Goal: Information Seeking & Learning: Find specific fact

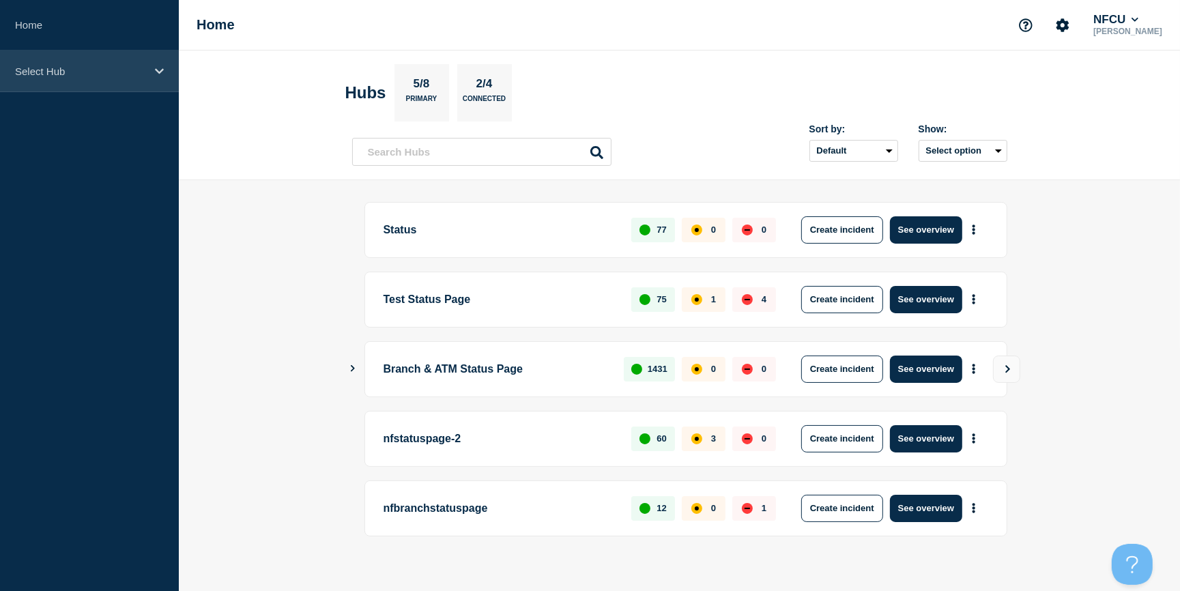
click at [64, 70] on p "Select Hub" at bounding box center [80, 72] width 131 height 12
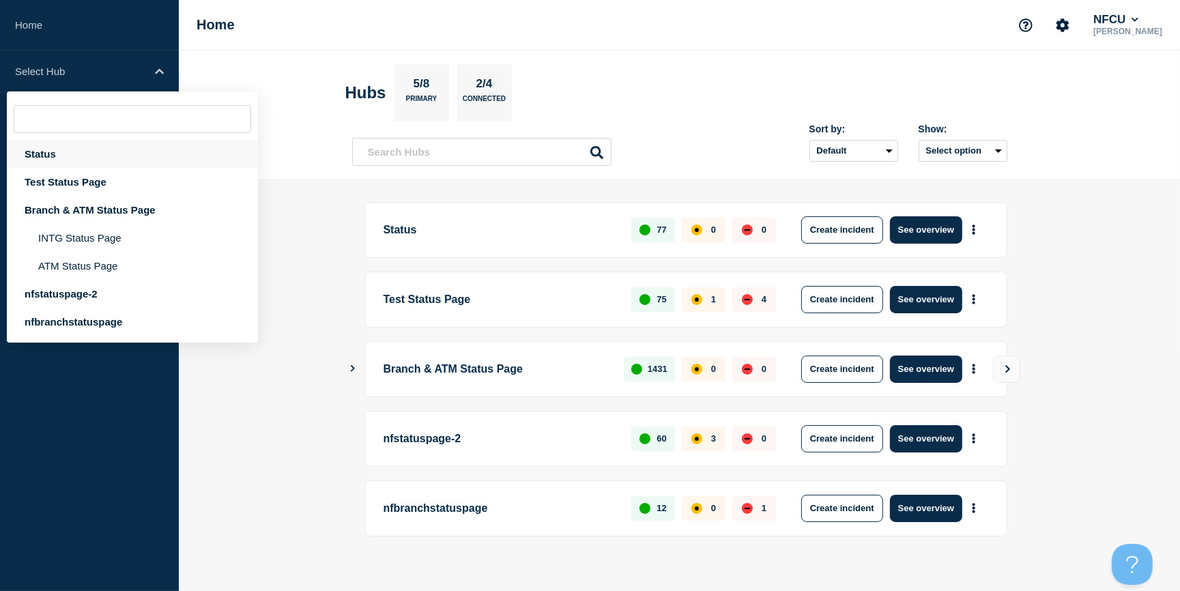
click at [44, 150] on div "Status" at bounding box center [132, 154] width 251 height 28
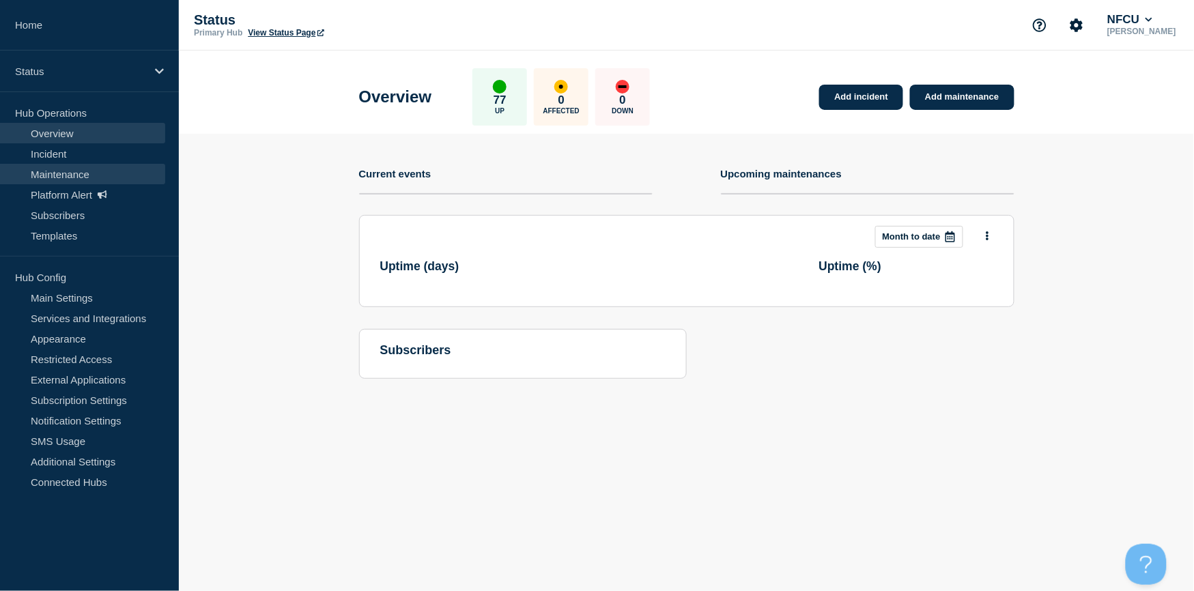
click at [53, 176] on link "Maintenance" at bounding box center [82, 174] width 165 height 20
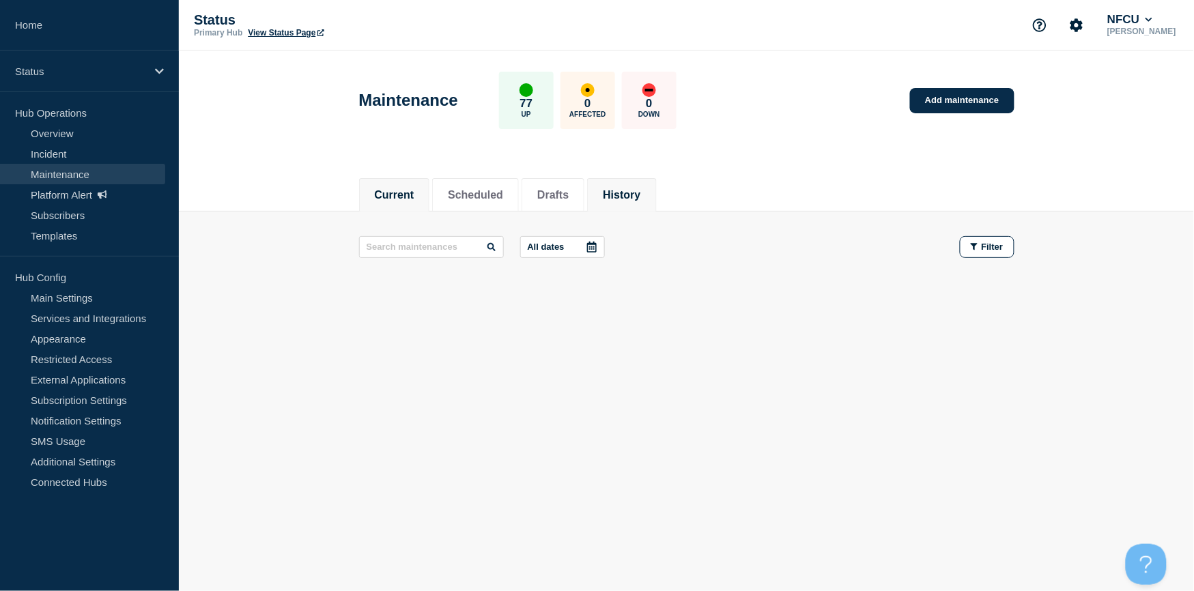
click at [655, 178] on li "History" at bounding box center [621, 194] width 69 height 33
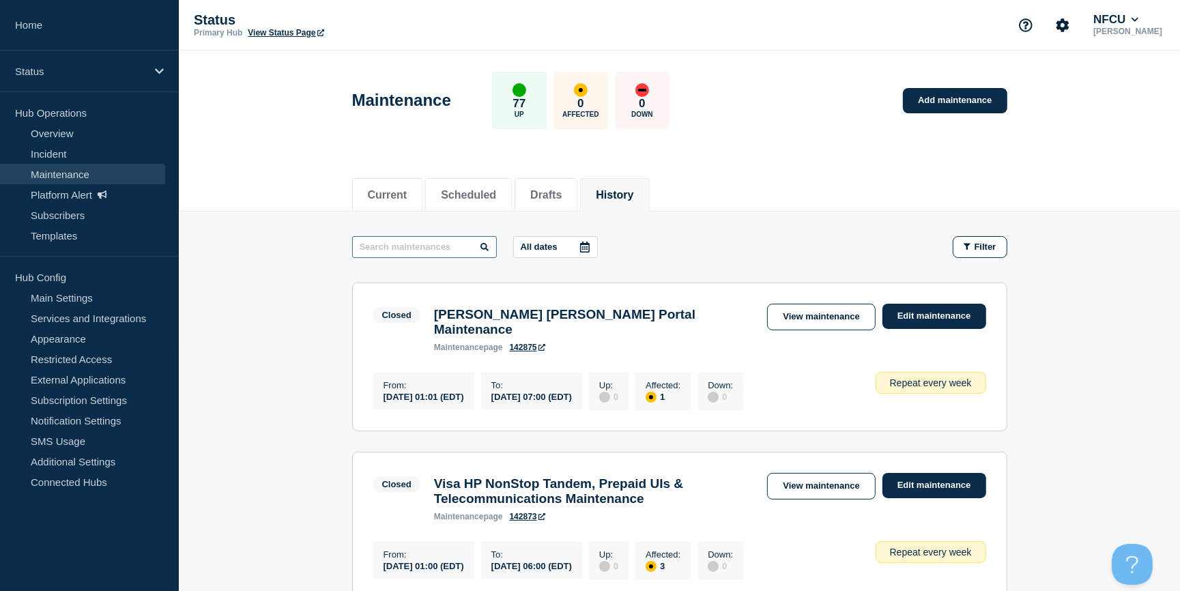
click at [433, 247] on input "text" at bounding box center [424, 247] width 145 height 22
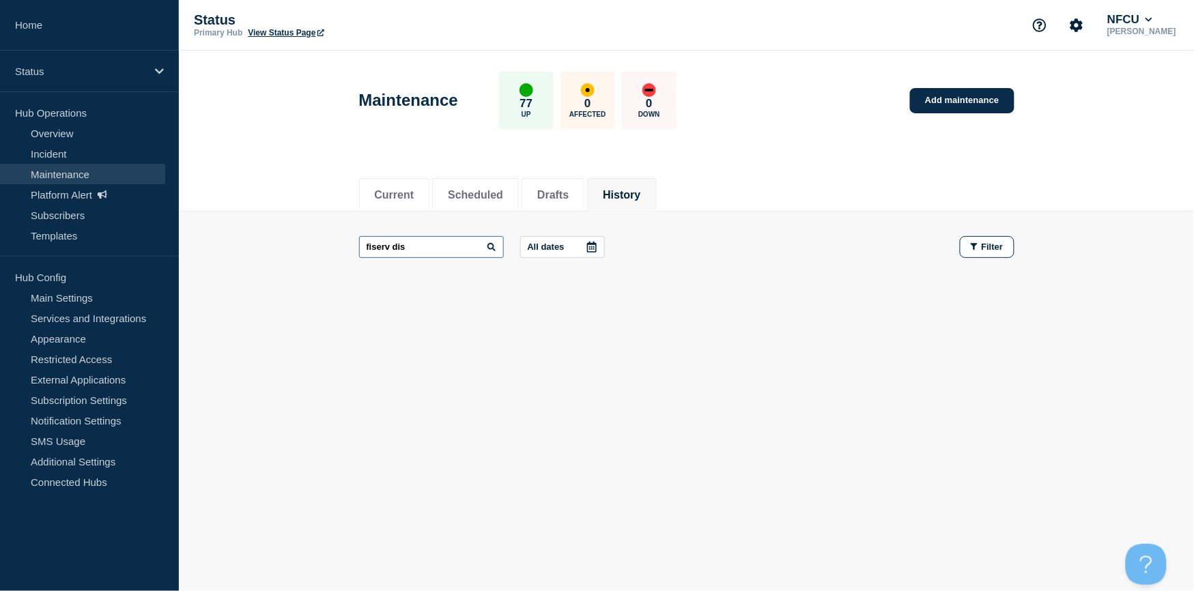
click at [433, 247] on input "fiserv dis" at bounding box center [431, 247] width 145 height 22
type input "fiserv"
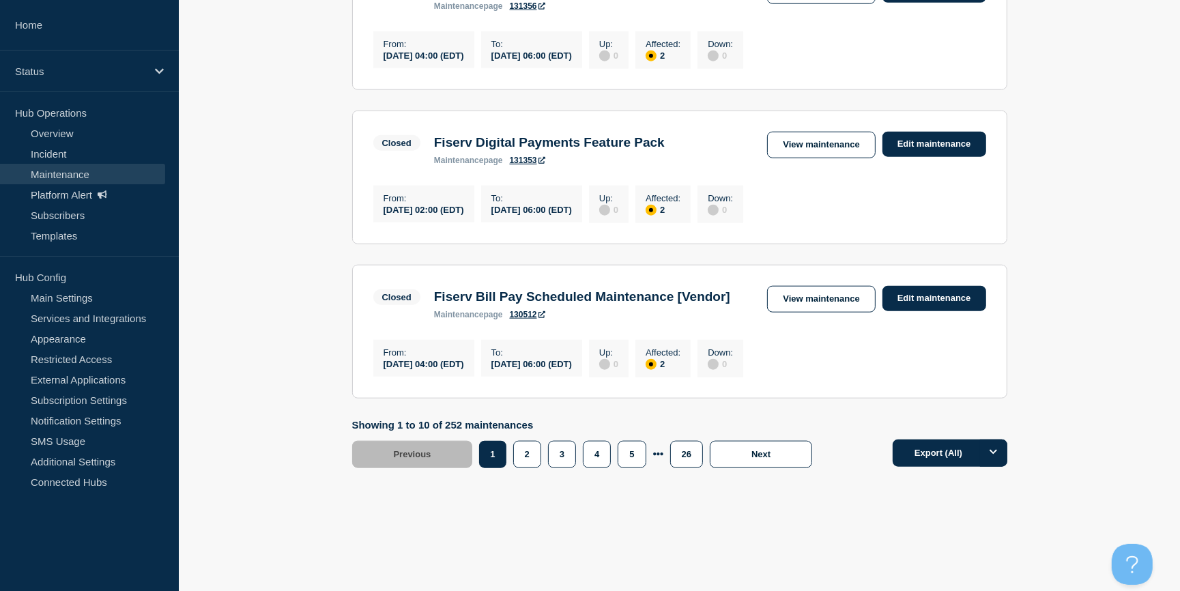
scroll to position [1608, 0]
click at [525, 459] on button "2" at bounding box center [527, 454] width 28 height 27
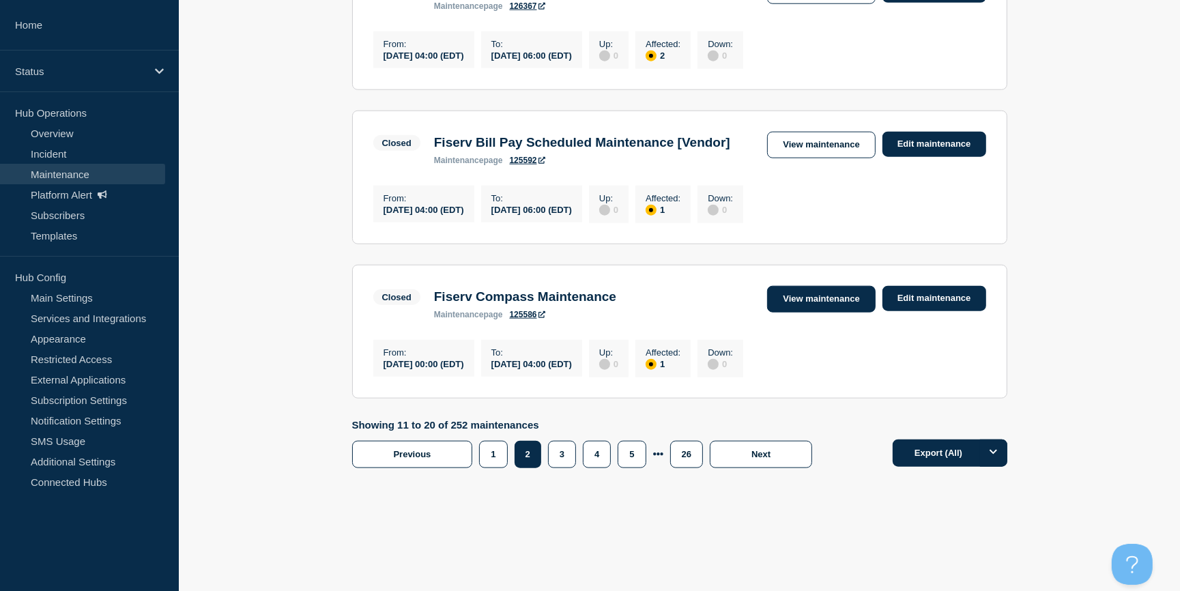
click at [810, 296] on link "View maintenance" at bounding box center [821, 299] width 108 height 27
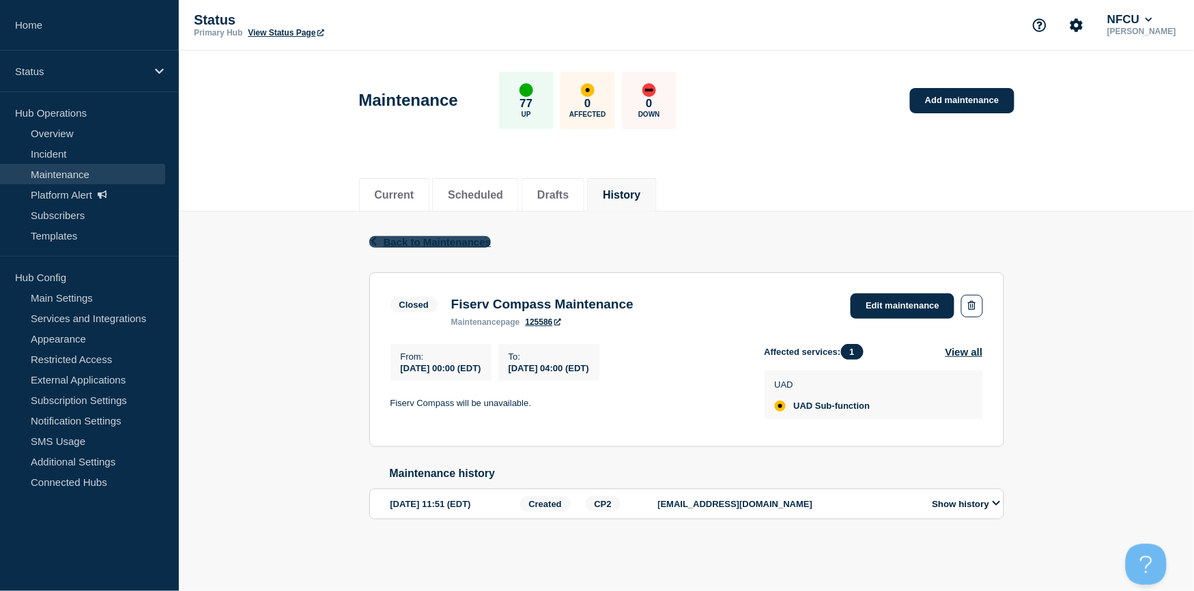
click at [425, 243] on span "Back to Maintenances" at bounding box center [438, 242] width 108 height 12
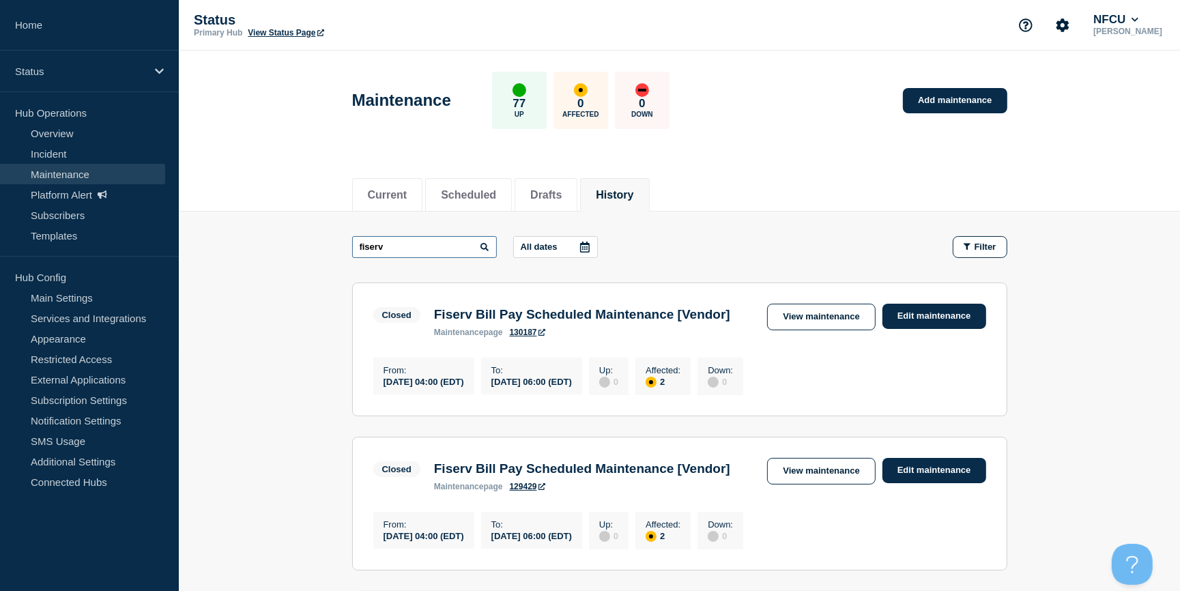
click at [421, 254] on input "fiserv" at bounding box center [424, 247] width 145 height 22
drag, startPoint x: 431, startPoint y: 243, endPoint x: 343, endPoint y: 240, distance: 88.1
drag, startPoint x: 439, startPoint y: 250, endPoint x: 346, endPoint y: 250, distance: 92.9
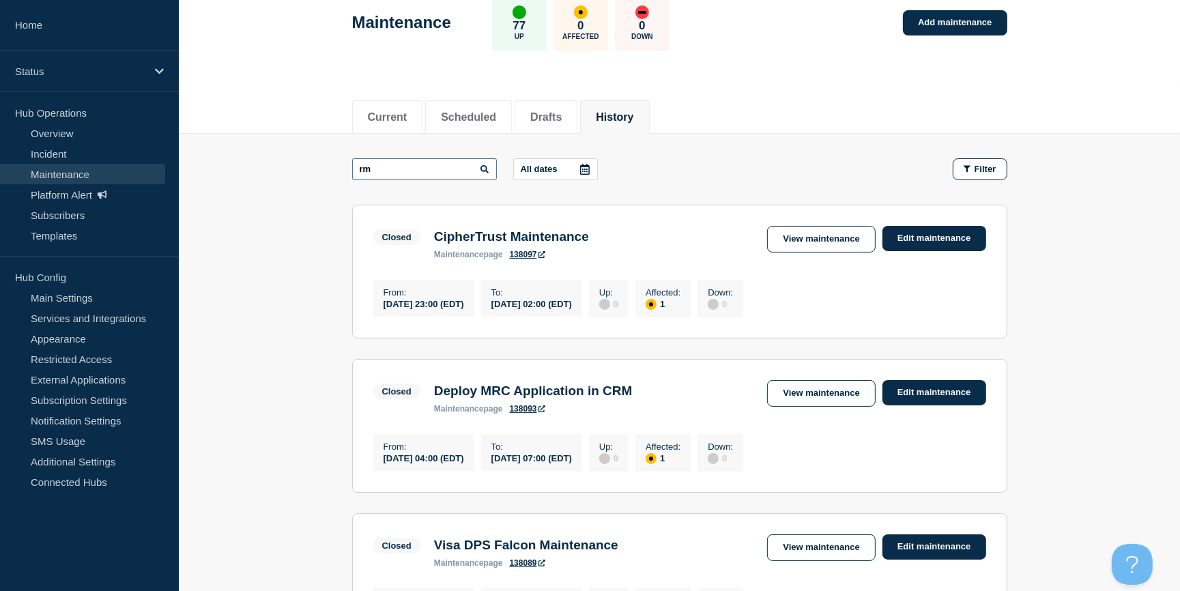
scroll to position [62, 0]
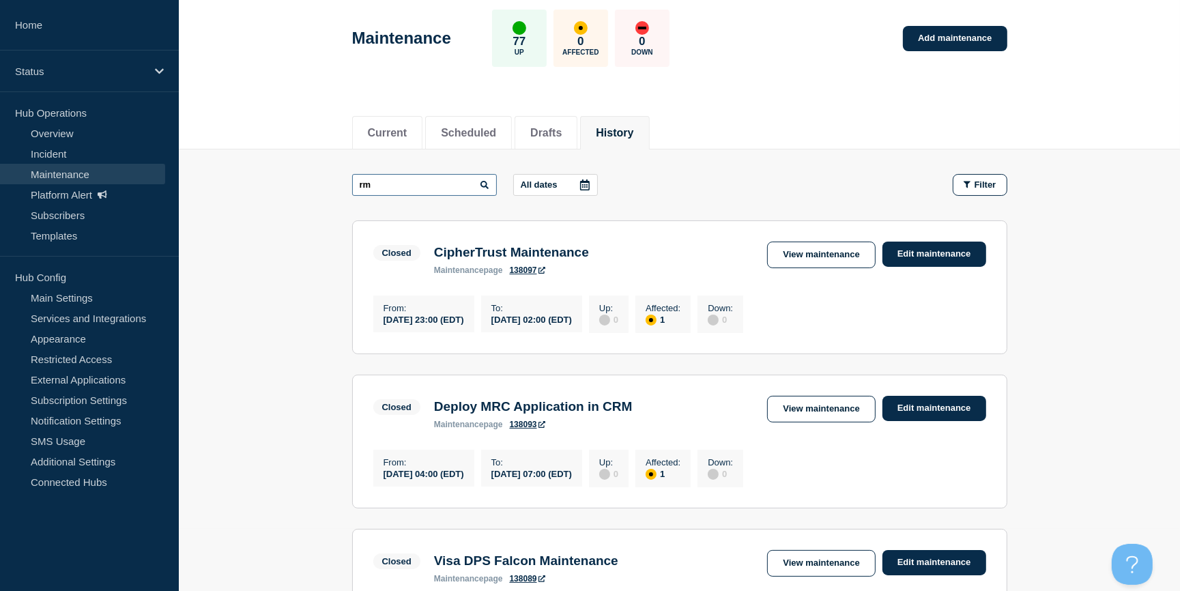
click at [390, 187] on input "rm" at bounding box center [424, 185] width 145 height 22
drag, startPoint x: 389, startPoint y: 185, endPoint x: 310, endPoint y: 181, distance: 79.3
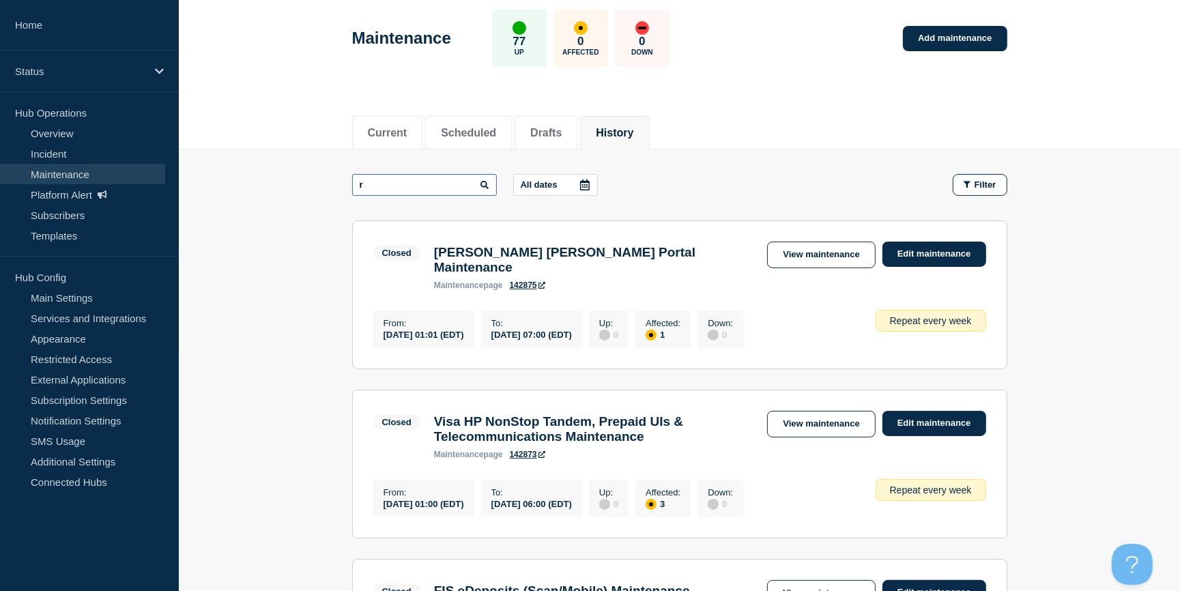
type input "r"
drag, startPoint x: 369, startPoint y: 182, endPoint x: 320, endPoint y: 182, distance: 49.8
type input "FIS RM"
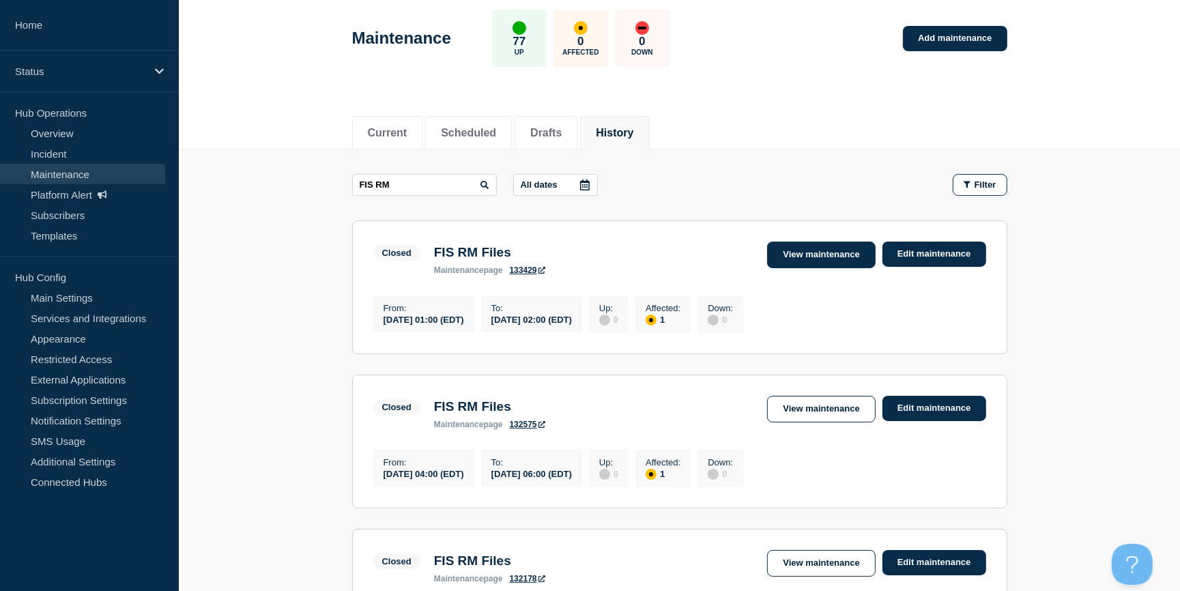
click at [806, 257] on link "View maintenance" at bounding box center [821, 255] width 108 height 27
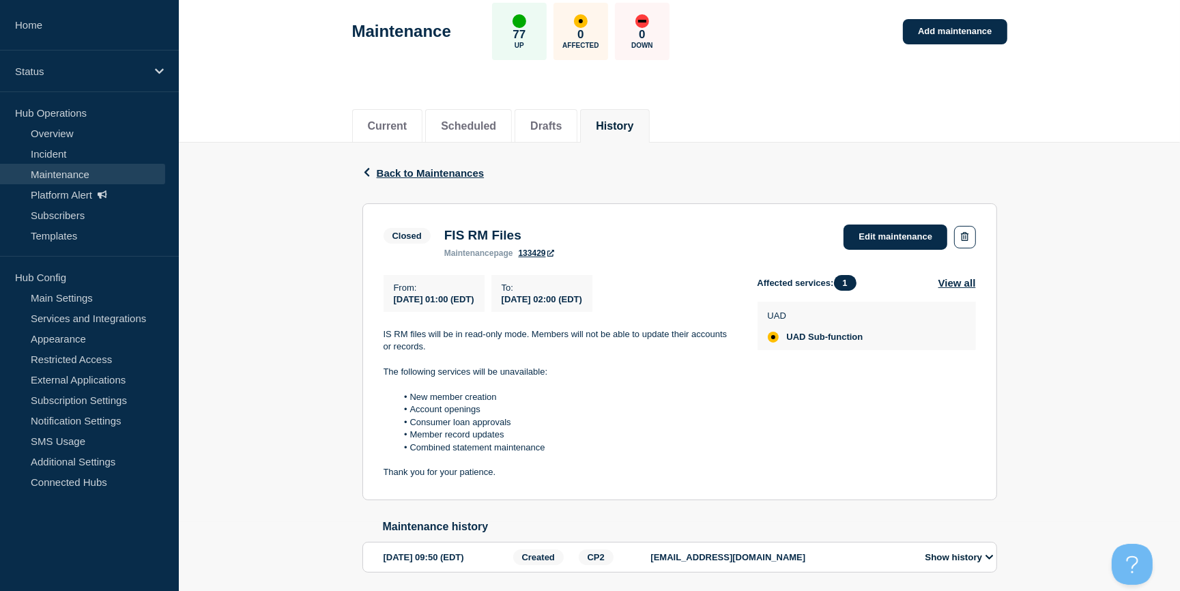
scroll to position [120, 0]
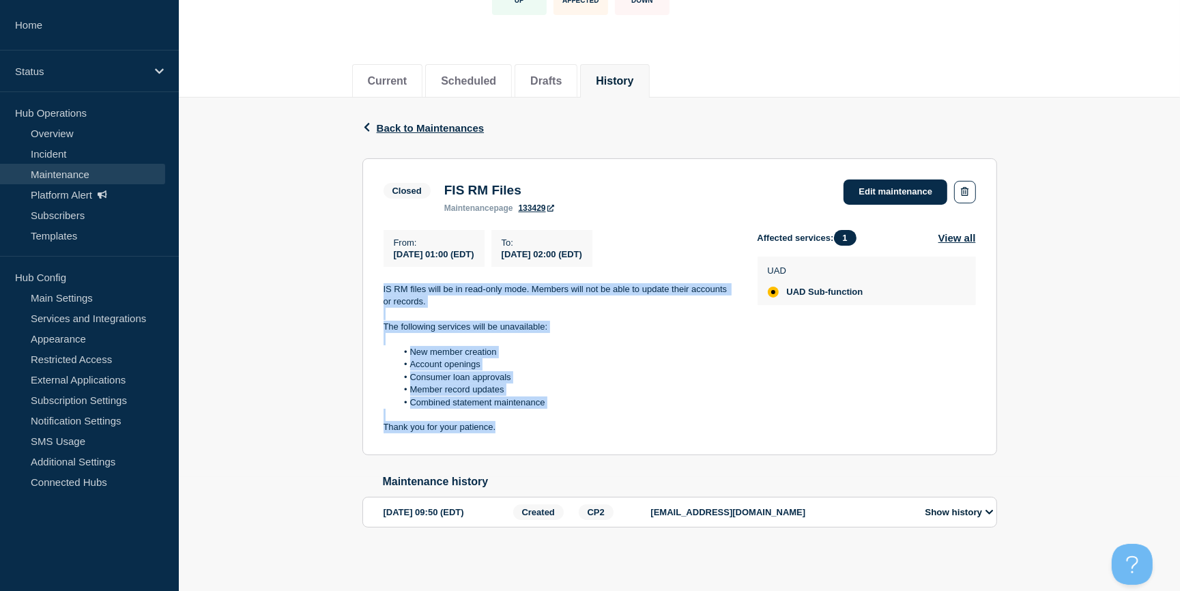
drag, startPoint x: 498, startPoint y: 425, endPoint x: 367, endPoint y: 278, distance: 196.8
click at [367, 278] on section "Closed FIS RM Files maintenance page 133429 Edit maintenance From : [DATE] 01:0…" at bounding box center [680, 306] width 635 height 297
copy div "IS RM files will be in read-only mode. Members will not be able to update their…"
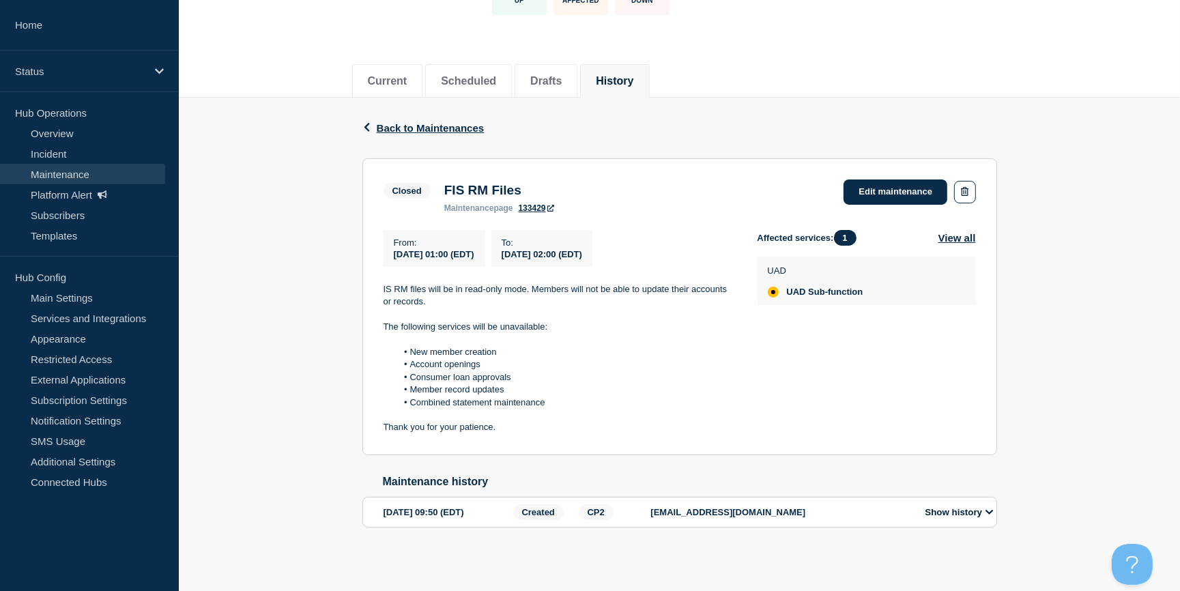
click at [649, 64] on li "History" at bounding box center [614, 80] width 69 height 33
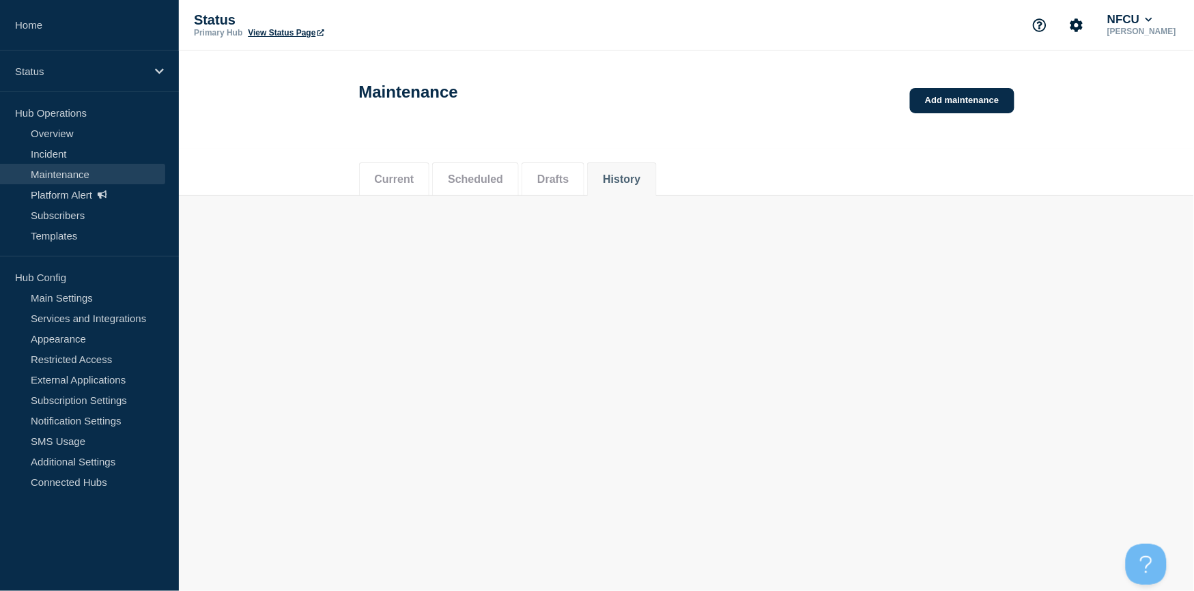
click at [632, 69] on div "Maintenance Add maintenance" at bounding box center [686, 88] width 686 height 68
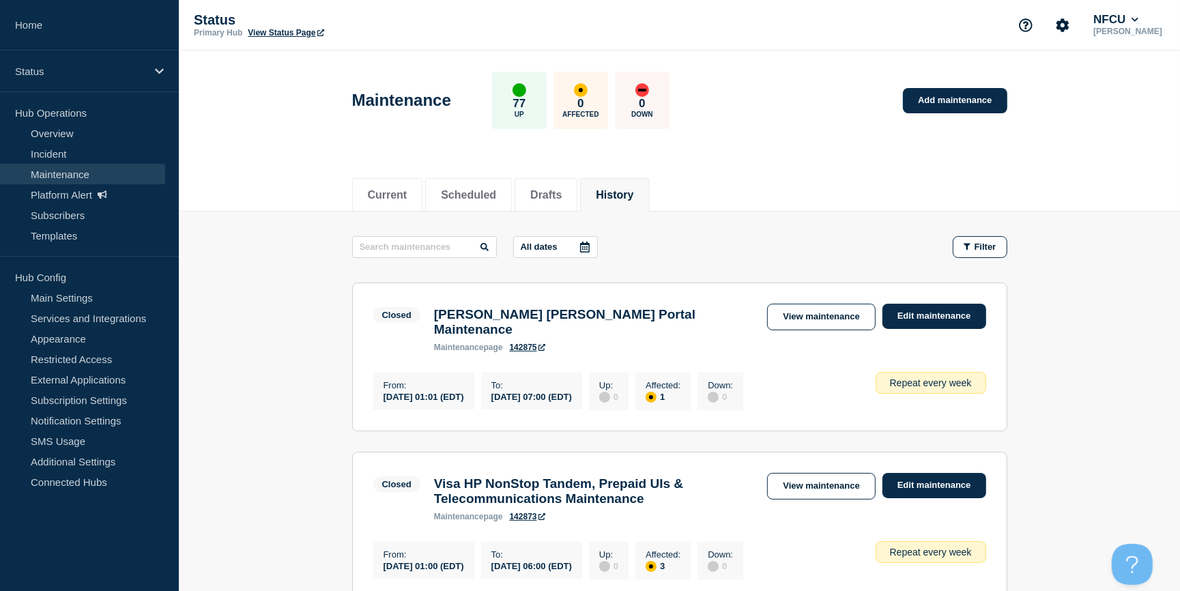
drag, startPoint x: 666, startPoint y: 164, endPoint x: 656, endPoint y: 183, distance: 21.7
click at [666, 170] on div "Current Scheduled Drafts History" at bounding box center [679, 188] width 655 height 46
click at [634, 189] on button "History" at bounding box center [615, 195] width 38 height 12
click at [388, 248] on input "text" at bounding box center [424, 247] width 145 height 22
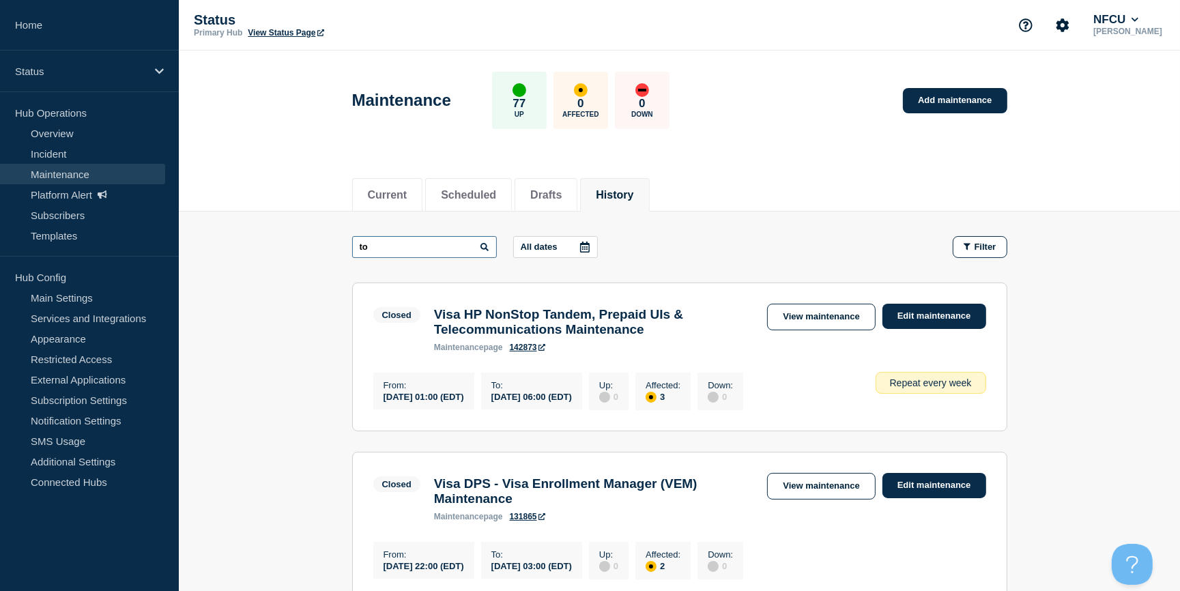
type input "t"
type input "yodlee"
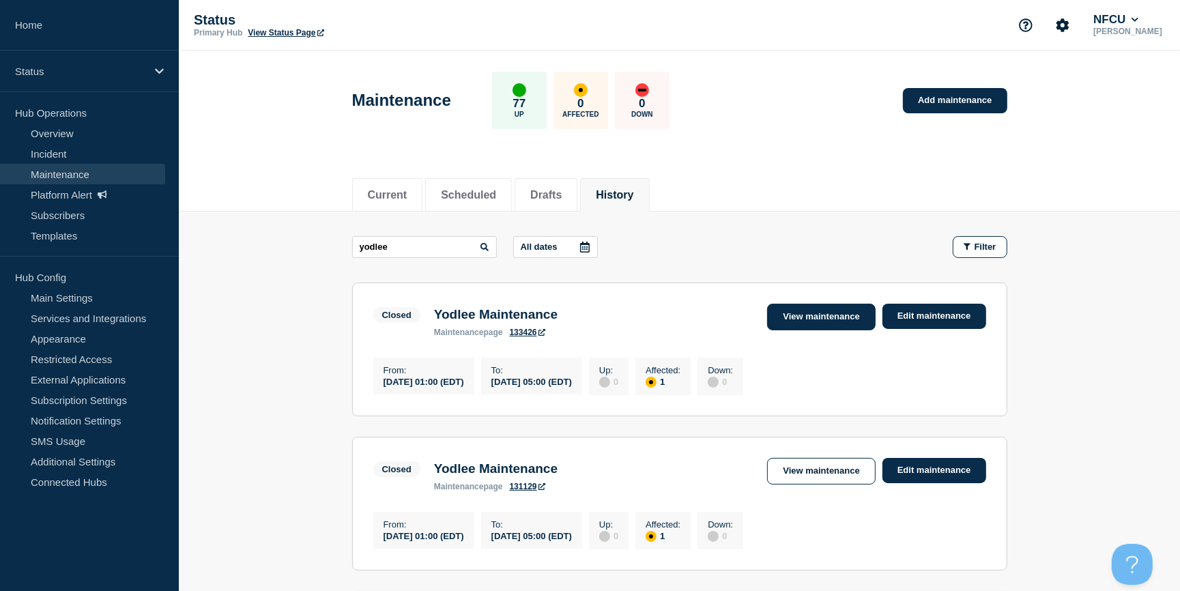
click at [819, 311] on link "View maintenance" at bounding box center [821, 317] width 108 height 27
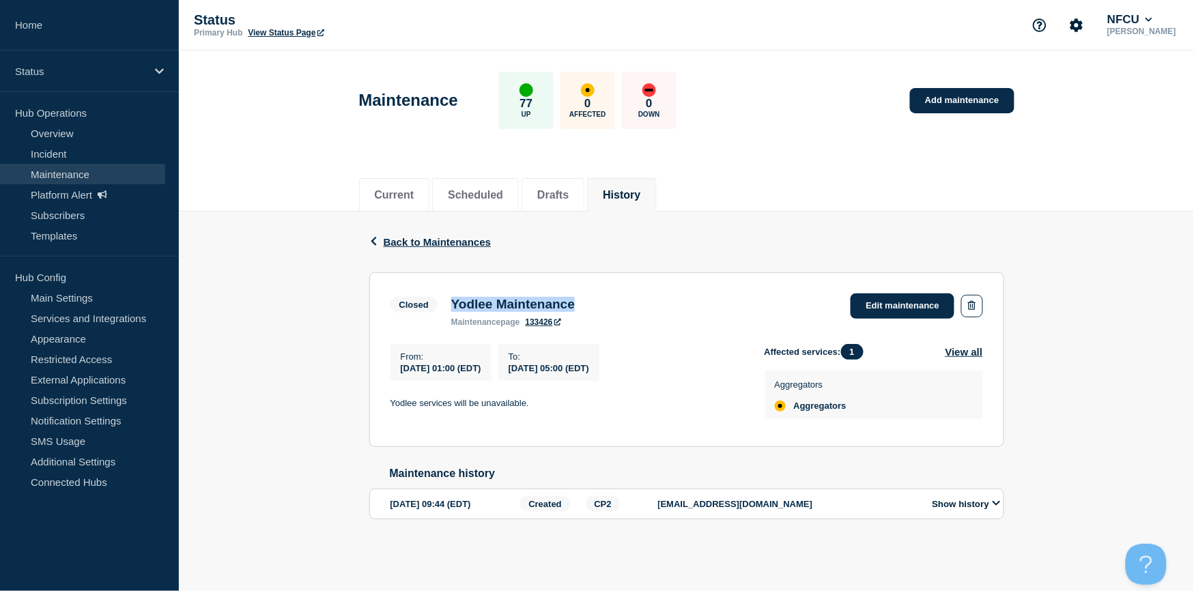
drag, startPoint x: 451, startPoint y: 303, endPoint x: 596, endPoint y: 299, distance: 144.8
click at [582, 299] on div "Yodlee Maintenance maintenance page 133426" at bounding box center [512, 312] width 137 height 30
copy h3 "Yodlee Maintenance"
drag, startPoint x: 390, startPoint y: 406, endPoint x: 552, endPoint y: 404, distance: 161.8
click at [552, 404] on p "Yodlee services will be unavailable." at bounding box center [567, 403] width 352 height 12
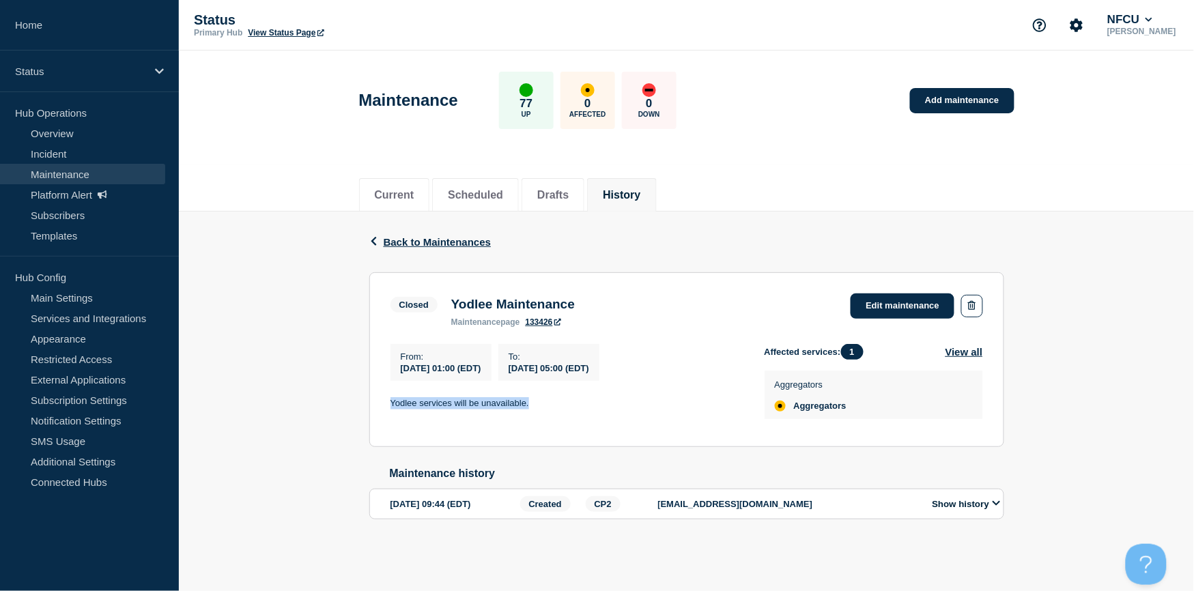
copy p "Yodlee services will be unavailable."
click at [636, 190] on button "History" at bounding box center [622, 195] width 38 height 12
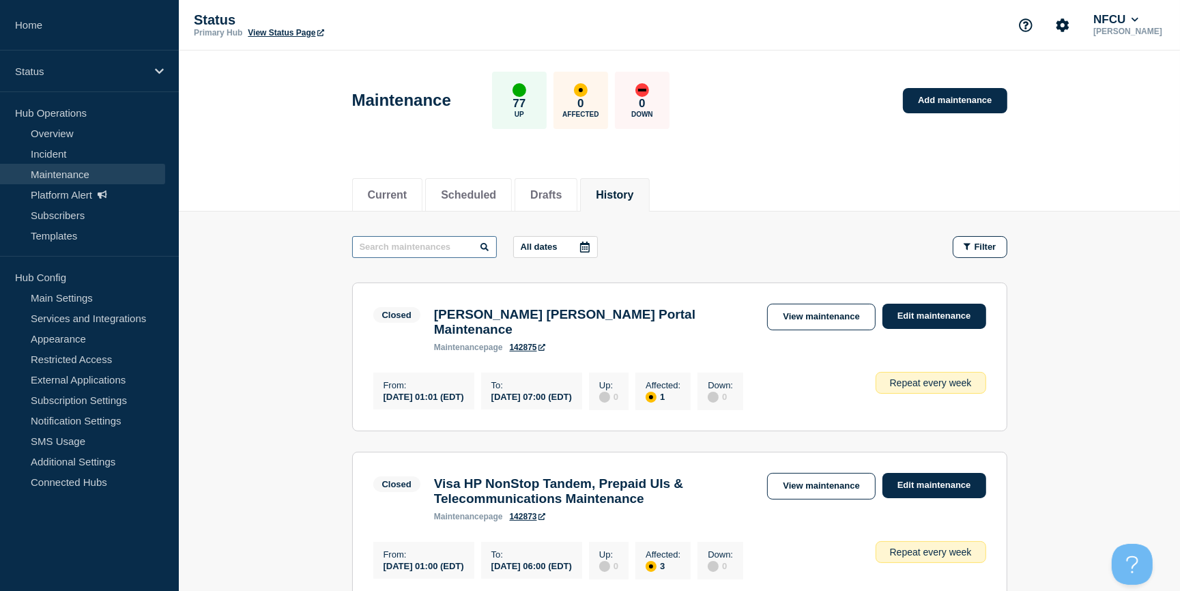
click at [436, 242] on input "text" at bounding box center [424, 247] width 145 height 22
type input "CGI"
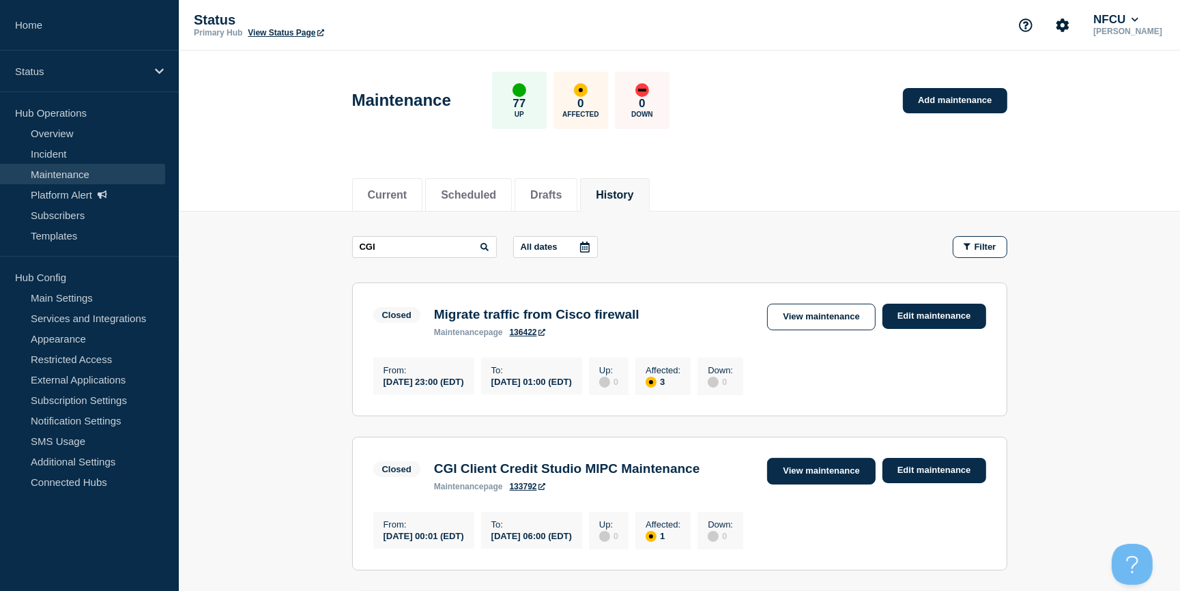
click at [787, 484] on link "View maintenance" at bounding box center [821, 471] width 108 height 27
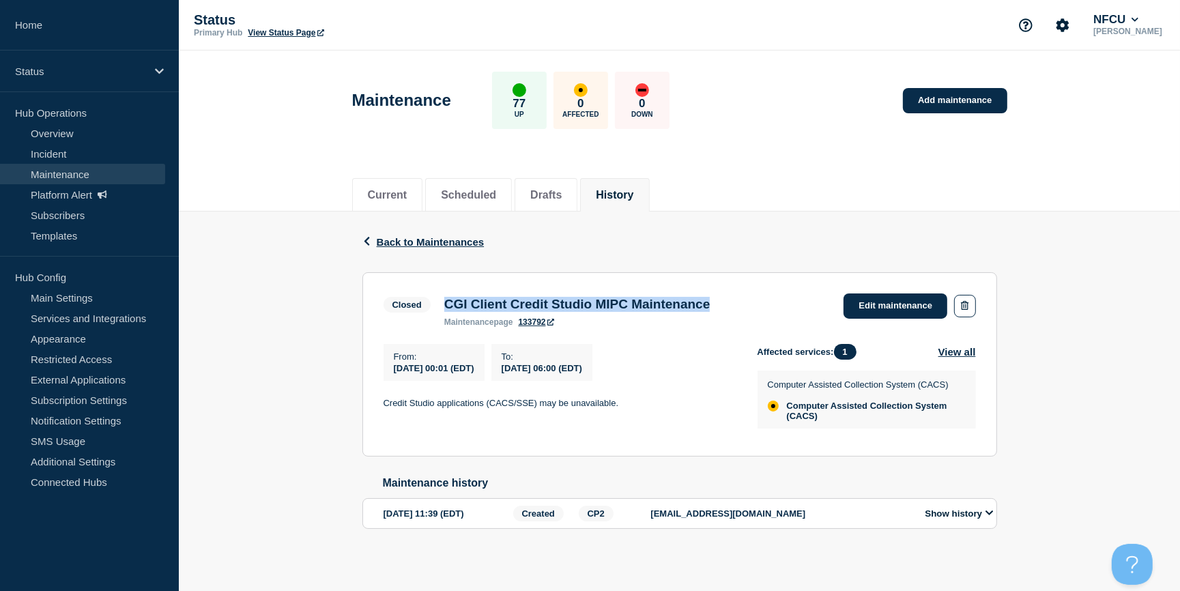
drag, startPoint x: 449, startPoint y: 304, endPoint x: 762, endPoint y: 298, distance: 313.4
click at [762, 298] on div "Closed CGI Client Credit Studio MIPC Maintenance maintenance page 133792 Edit m…" at bounding box center [680, 310] width 593 height 33
copy h3 "CGI Client Credit Studio MIPC Maintenance"
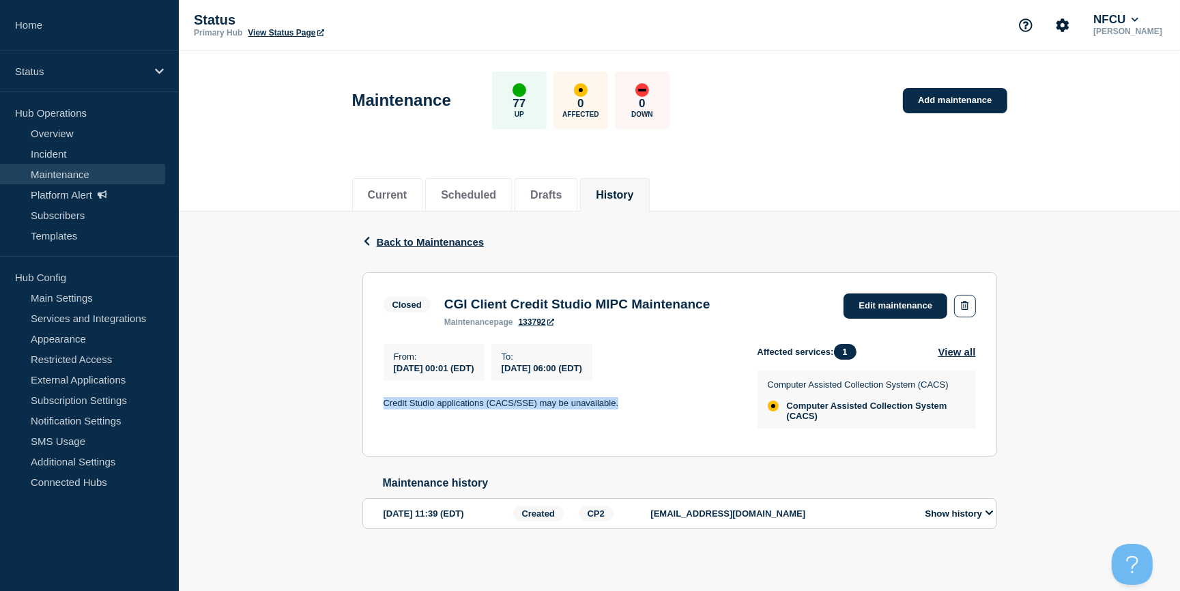
drag, startPoint x: 384, startPoint y: 406, endPoint x: 651, endPoint y: 404, distance: 267.0
click at [651, 404] on p "Credit Studio applications (CACS/SSE) may be unavailable." at bounding box center [560, 403] width 352 height 12
copy p "Credit Studio applications (CACS/SSE) may be unavailable."
click at [629, 201] on button "History" at bounding box center [615, 195] width 38 height 12
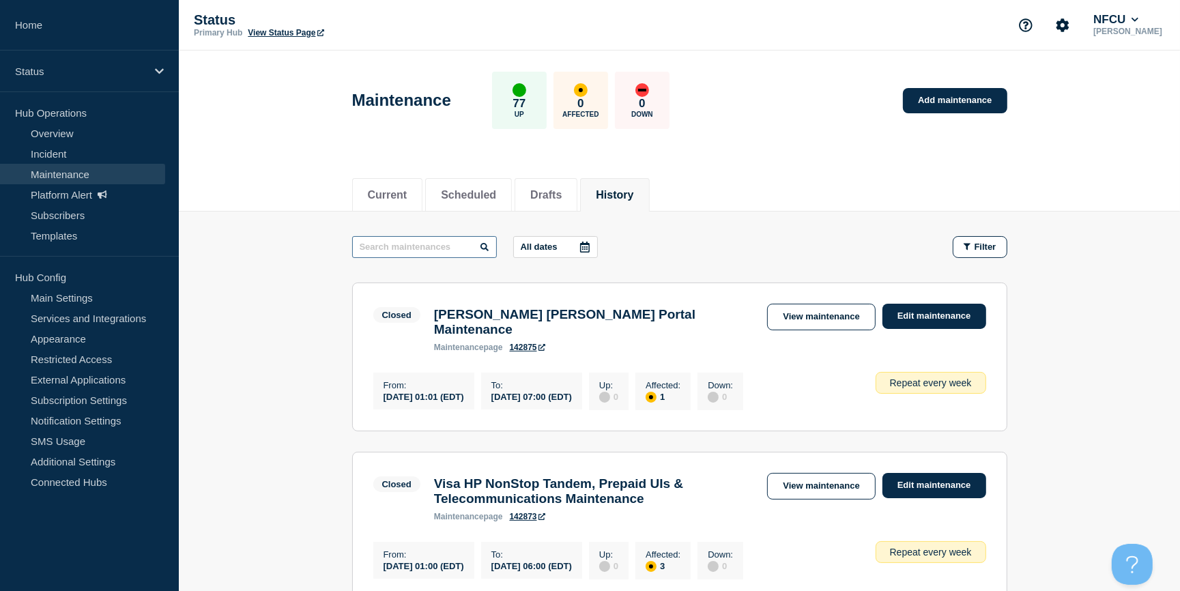
click at [397, 242] on input "text" at bounding box center [424, 247] width 145 height 22
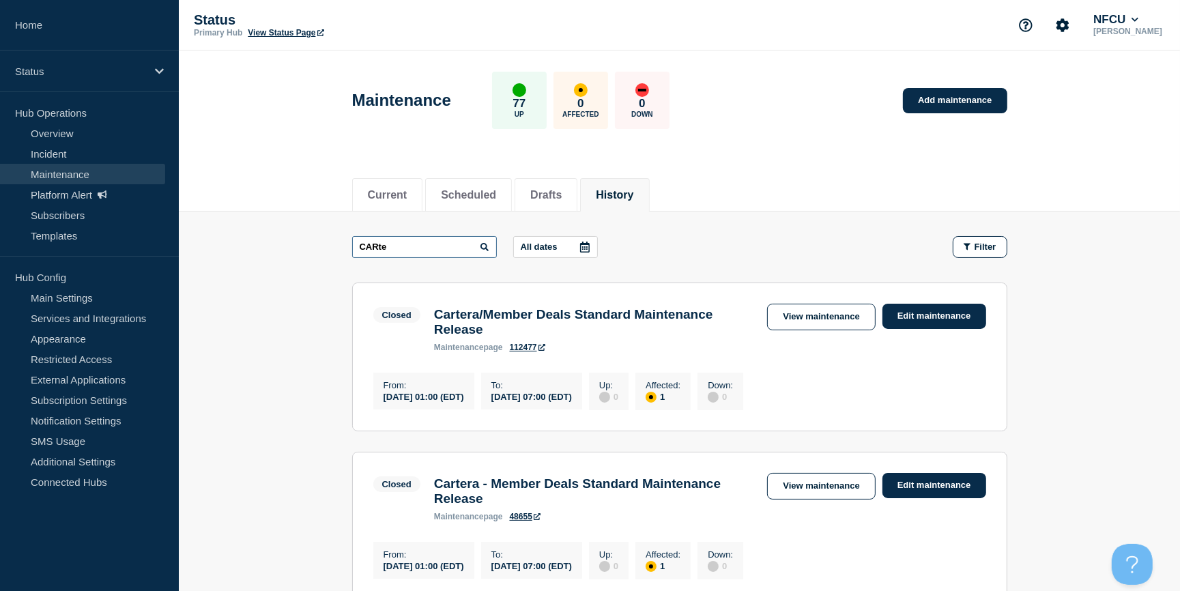
click at [403, 244] on input "CARte" at bounding box center [424, 247] width 145 height 22
drag, startPoint x: 408, startPoint y: 246, endPoint x: 339, endPoint y: 238, distance: 70.2
type input "C"
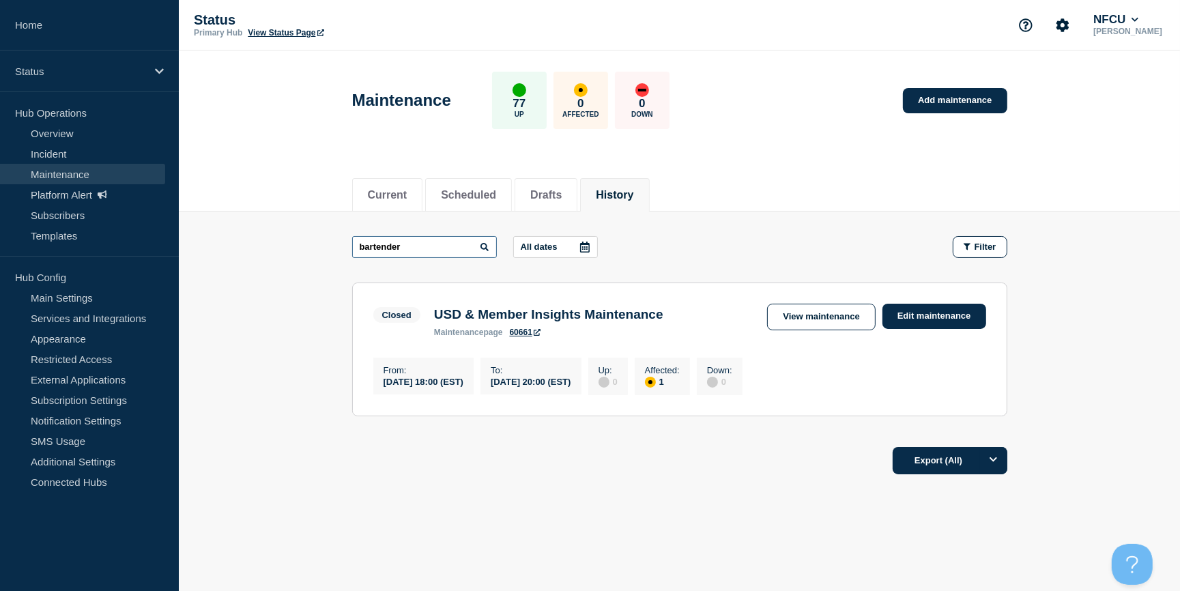
type input "bartender"
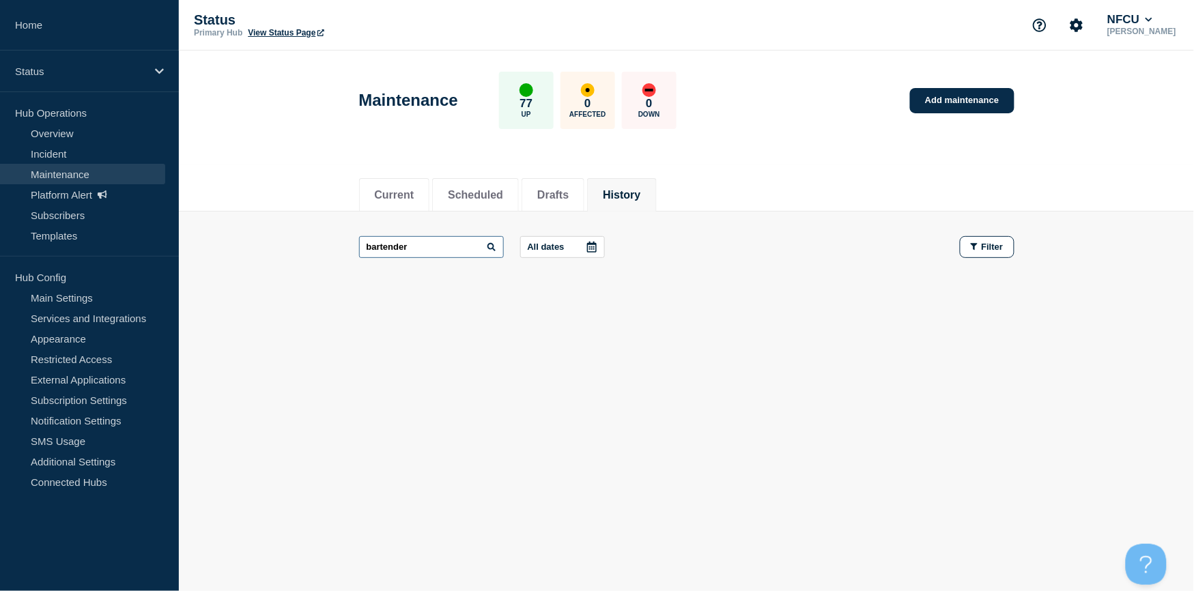
click at [414, 244] on input "bartender" at bounding box center [431, 247] width 145 height 22
click at [619, 195] on li "History" at bounding box center [621, 194] width 69 height 33
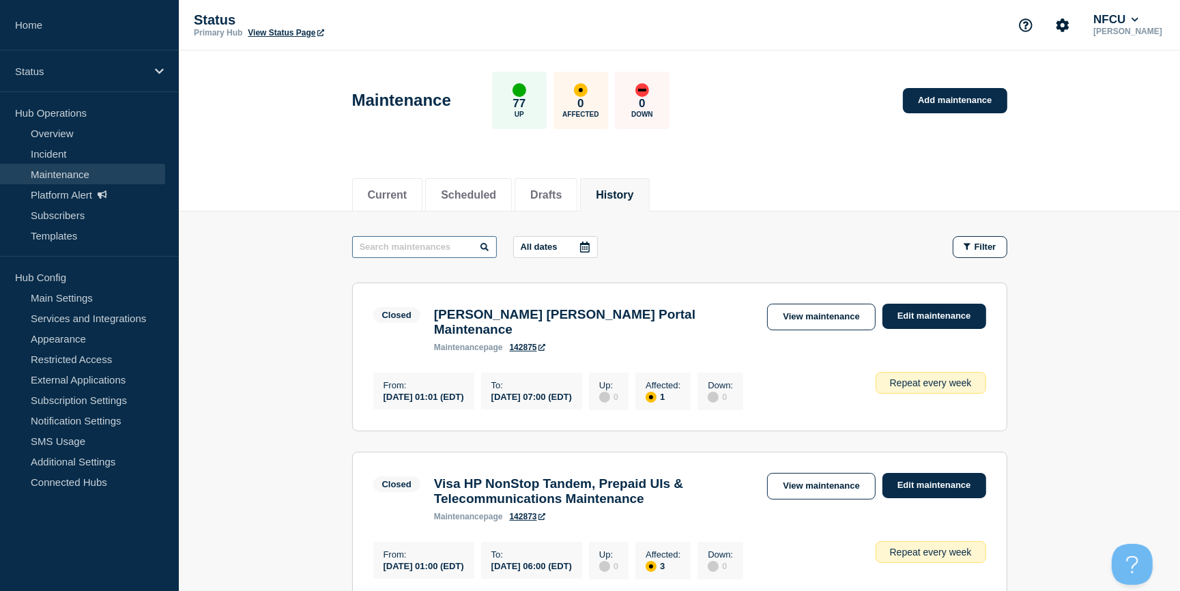
click at [427, 246] on input "text" at bounding box center [424, 247] width 145 height 22
type input "RACF"
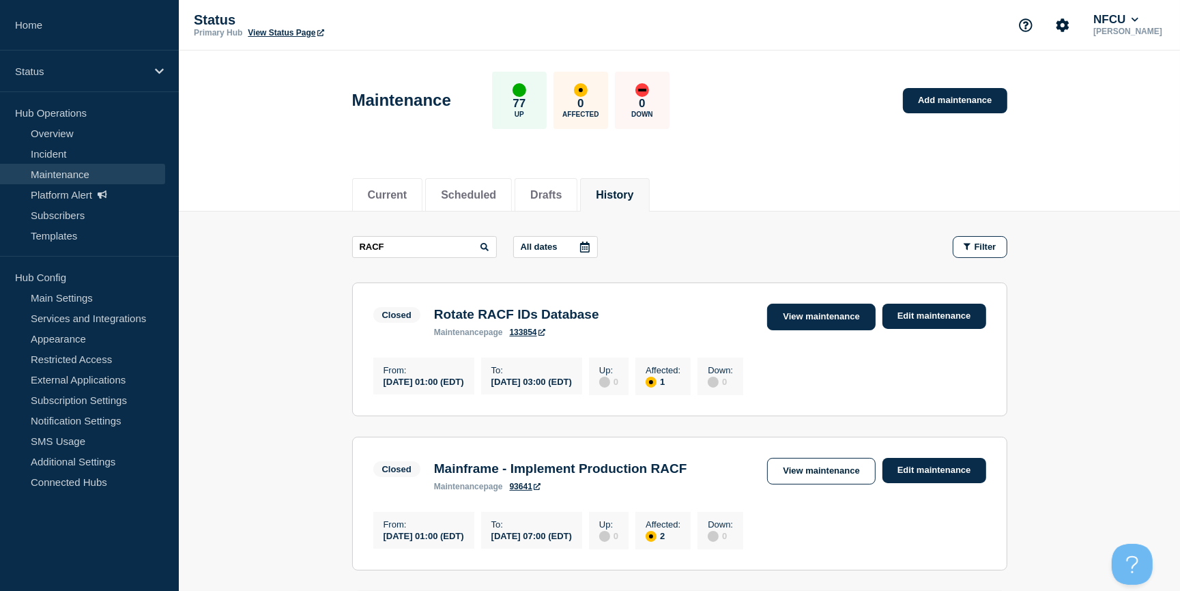
click at [784, 313] on link "View maintenance" at bounding box center [821, 317] width 108 height 27
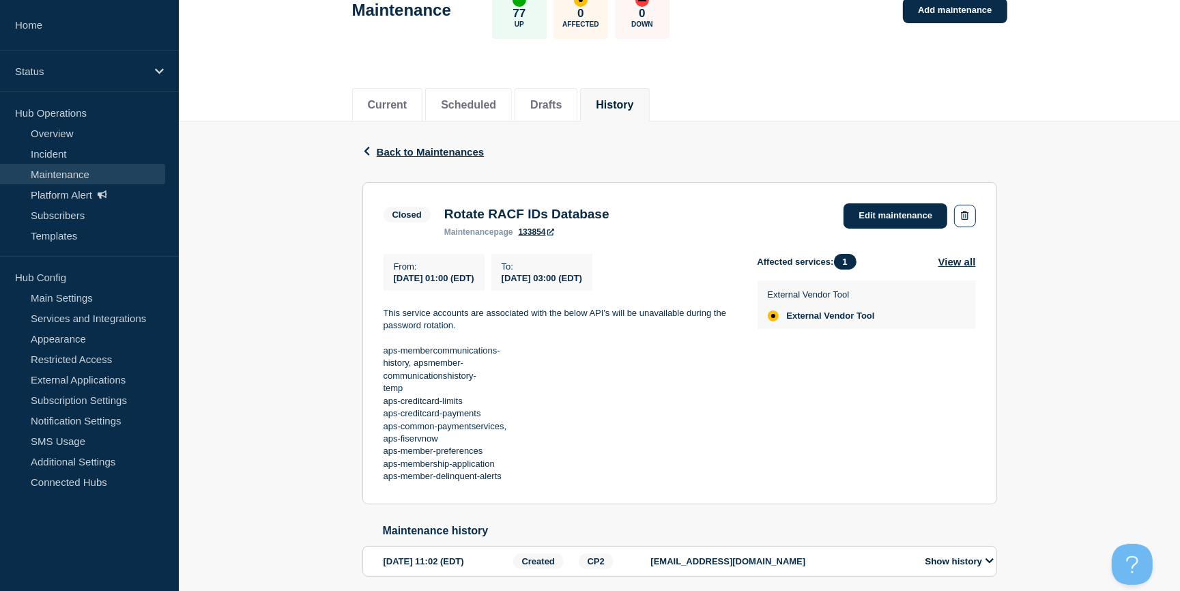
scroll to position [55, 0]
